Goal: Transaction & Acquisition: Obtain resource

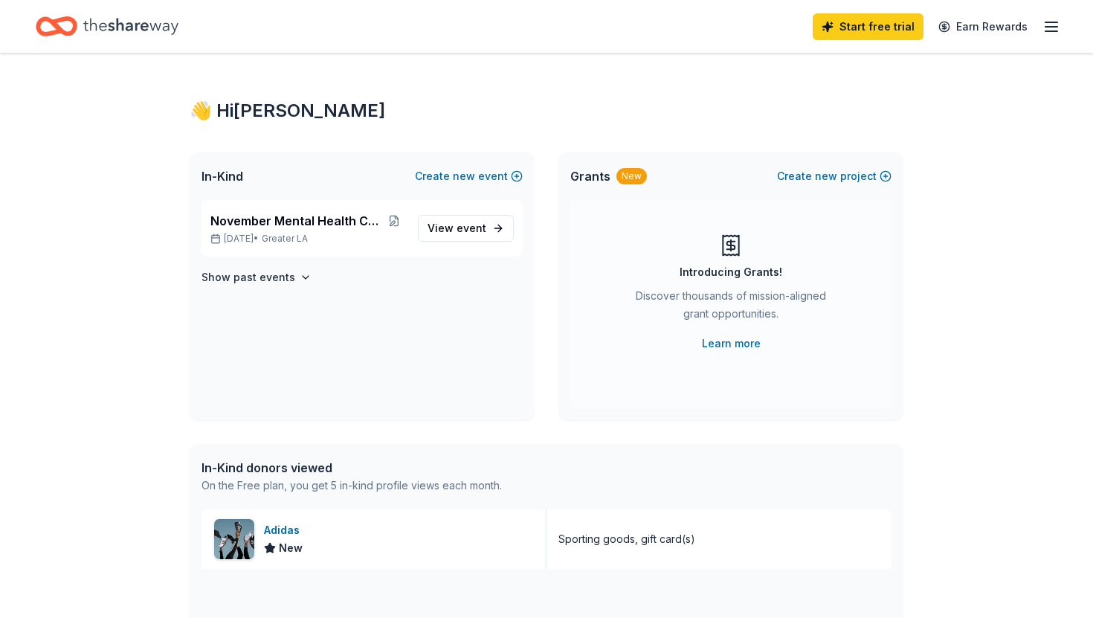
scroll to position [1, 0]
click at [475, 229] on span "event" at bounding box center [472, 229] width 30 height 13
click at [721, 345] on link "Learn more" at bounding box center [731, 345] width 59 height 18
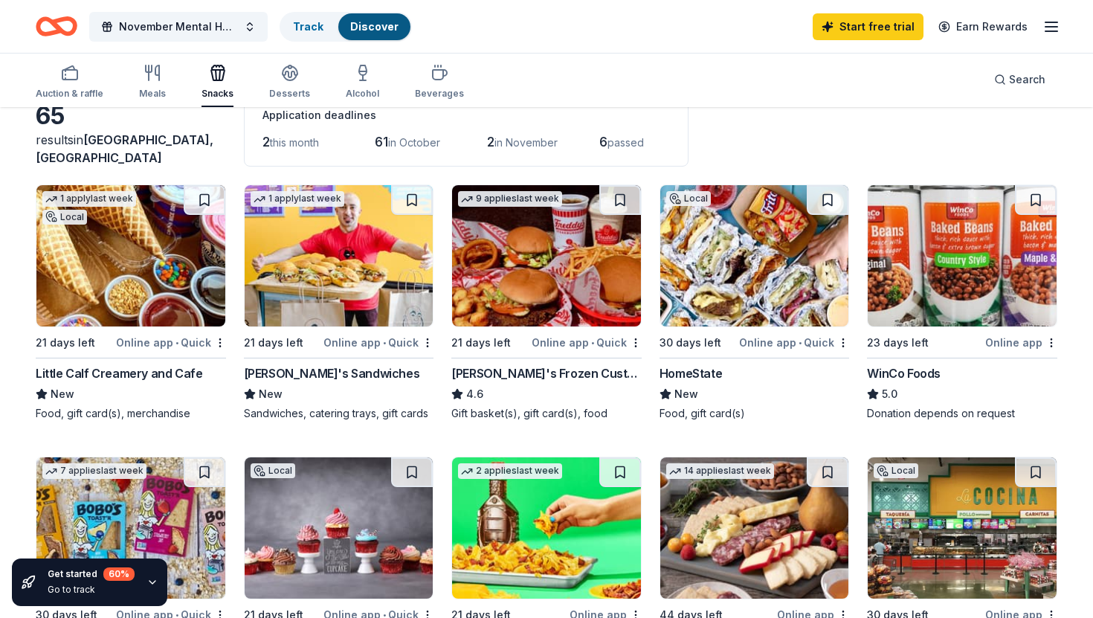
scroll to position [97, 0]
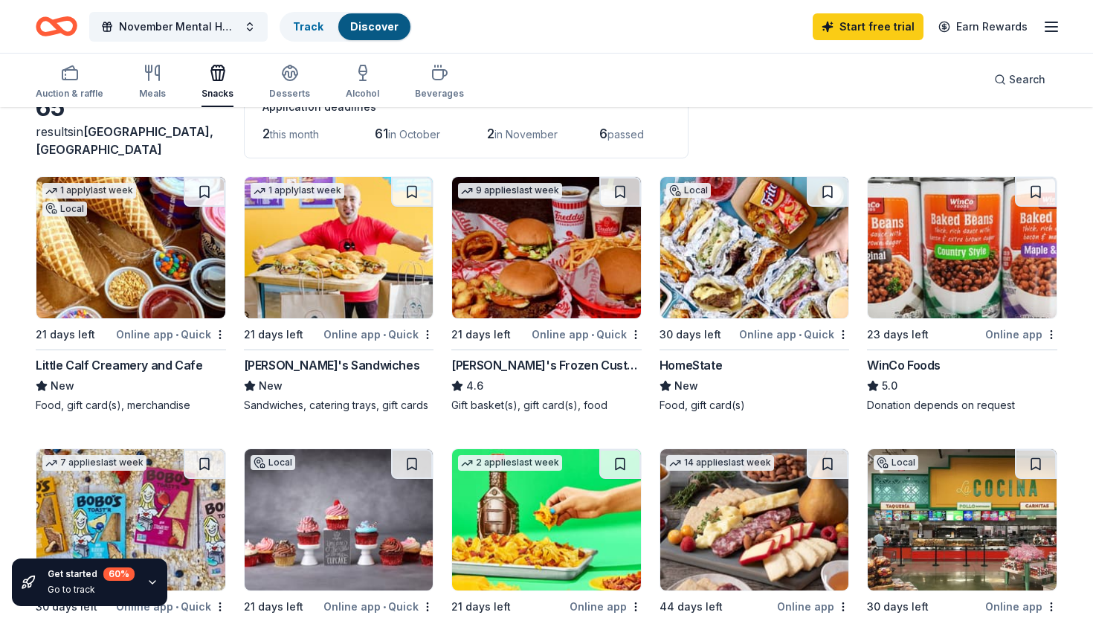
click at [320, 367] on div "Ike's Sandwiches" at bounding box center [332, 365] width 176 height 18
